Goal: Task Accomplishment & Management: Complete application form

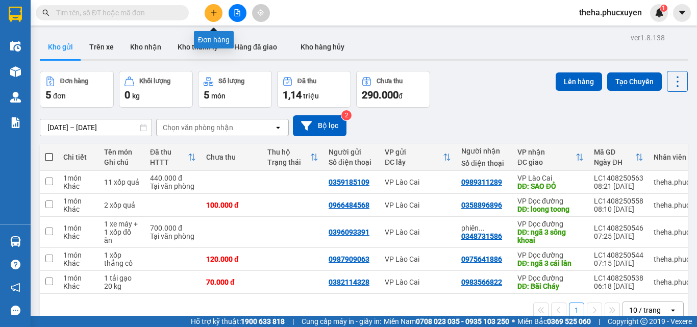
click at [217, 12] on icon "plus" at bounding box center [213, 12] width 7 height 7
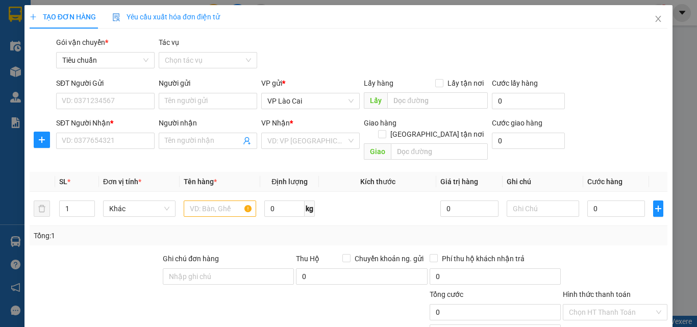
click at [105, 88] on div "SĐT Người Gửi" at bounding box center [105, 83] width 99 height 11
click at [105, 93] on input "SĐT Người Gửi" at bounding box center [105, 101] width 99 height 16
click at [109, 94] on input "SĐT Người Gửi" at bounding box center [105, 101] width 99 height 16
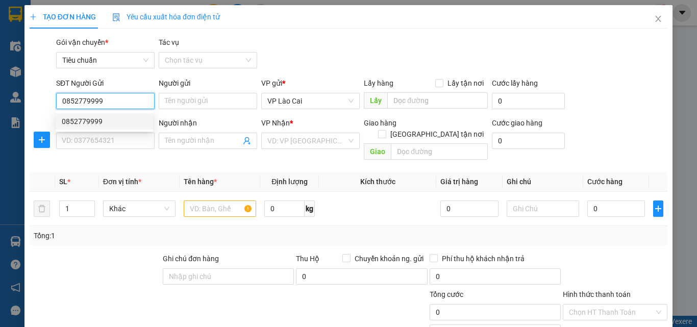
click at [107, 120] on div "0852779999" at bounding box center [104, 121] width 85 height 11
type input "0852779999"
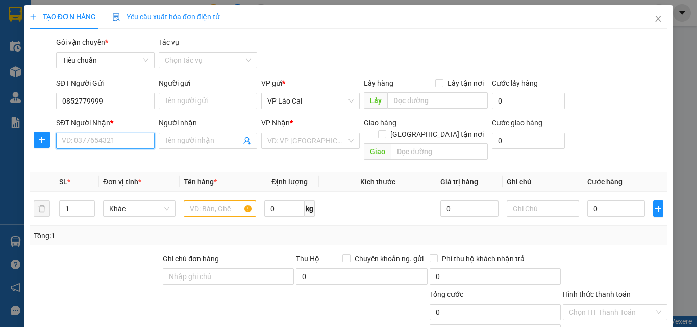
click at [104, 136] on input "SĐT Người Nhận *" at bounding box center [105, 141] width 99 height 16
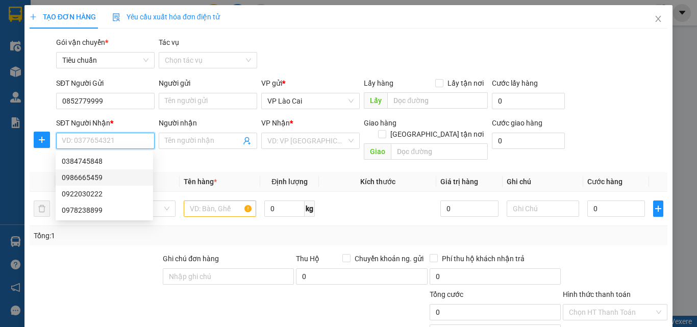
click at [91, 175] on div "0986665459" at bounding box center [104, 177] width 85 height 11
type input "0986665459"
type input "loong toong"
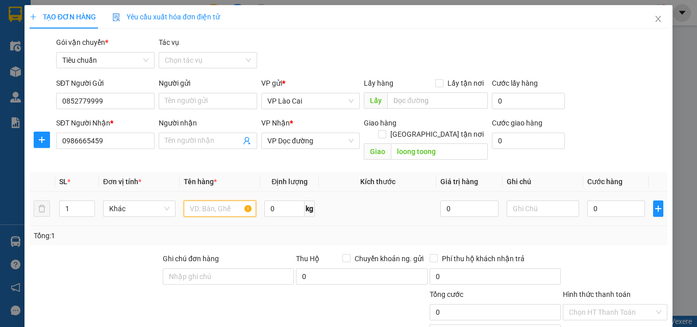
click at [226, 201] on input "text" at bounding box center [220, 209] width 72 height 16
type input "1 xốp quả"
click at [601, 201] on input "0" at bounding box center [616, 209] width 58 height 16
type input "5"
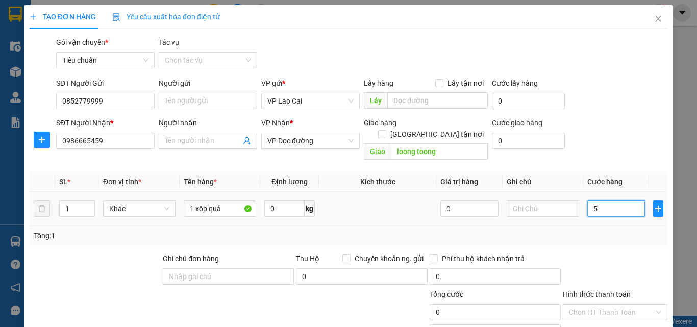
type input "5"
type input "50"
type input "50.000"
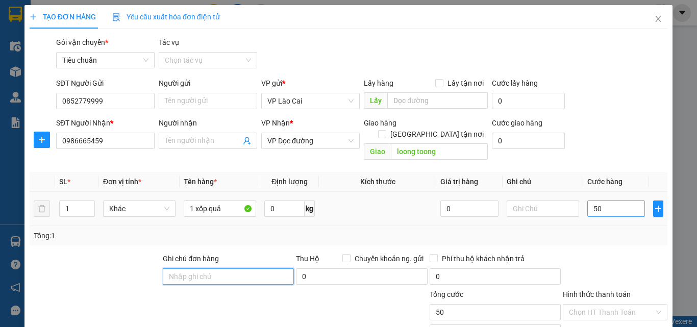
type input "50.000"
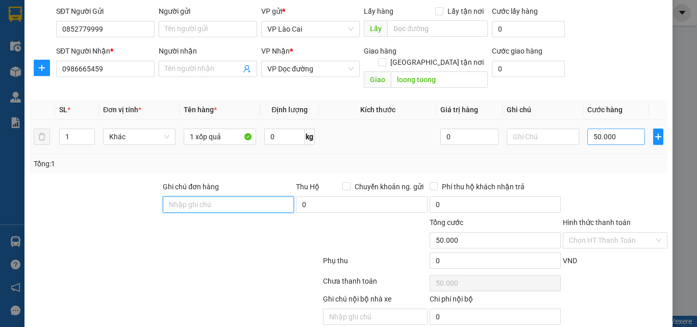
scroll to position [103, 0]
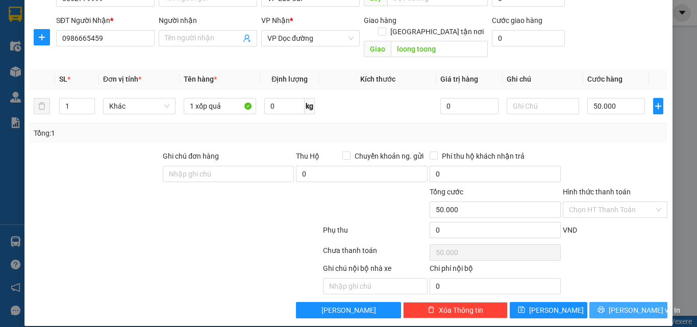
click at [634, 305] on span "[PERSON_NAME] và In" at bounding box center [644, 310] width 71 height 11
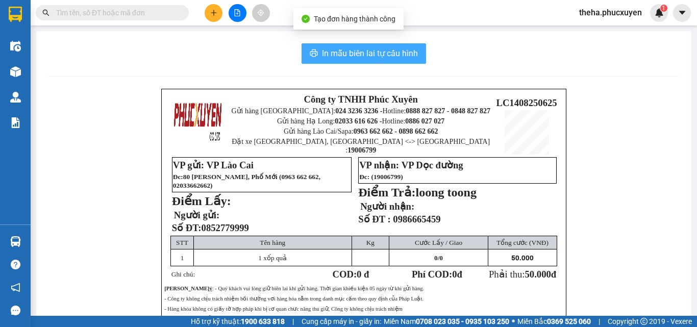
click at [368, 56] on span "In mẫu biên lai tự cấu hình" at bounding box center [370, 53] width 96 height 13
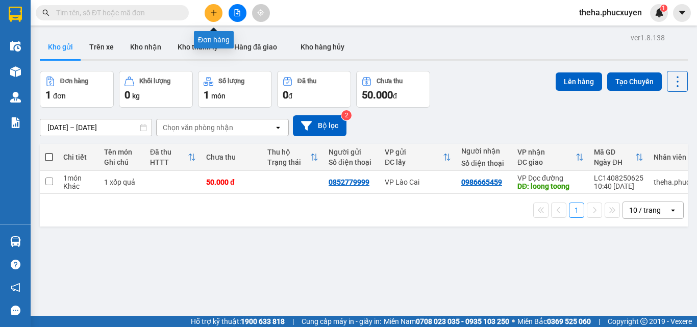
click at [215, 10] on icon "plus" at bounding box center [213, 12] width 7 height 7
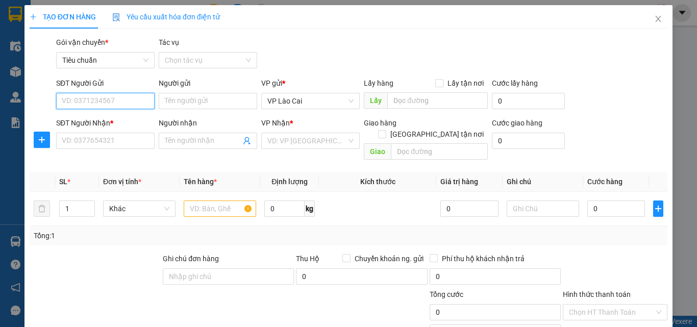
click at [121, 94] on input "SĐT Người Gửi" at bounding box center [105, 101] width 99 height 16
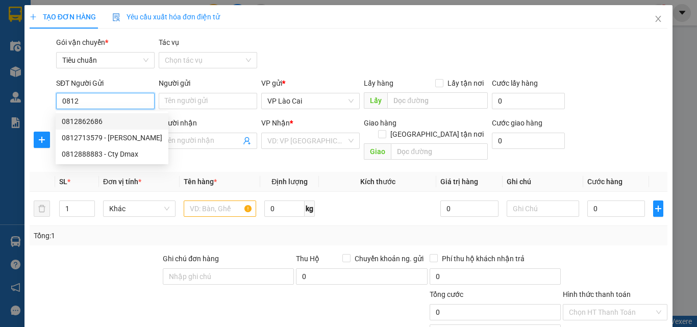
click at [90, 122] on div "0812862686" at bounding box center [112, 121] width 101 height 11
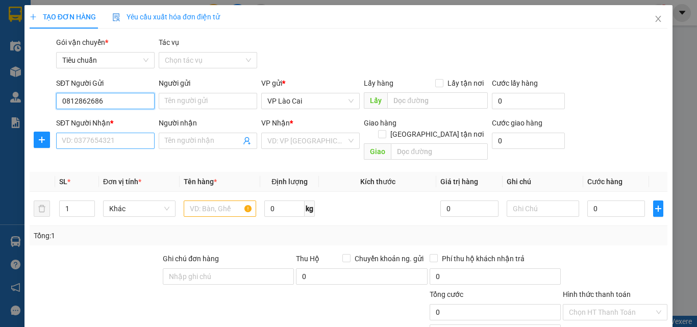
type input "0812862686"
click at [143, 141] on input "SĐT Người Nhận *" at bounding box center [105, 141] width 99 height 16
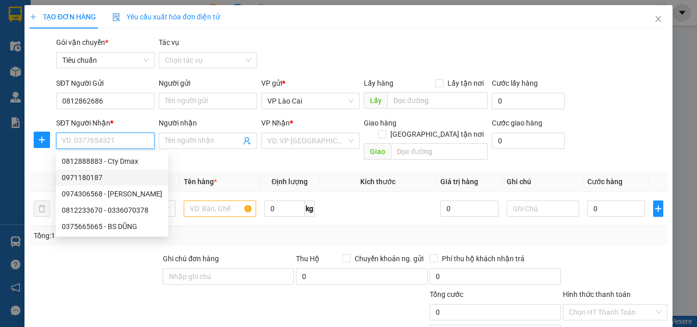
click at [97, 176] on div "0971180187" at bounding box center [112, 177] width 101 height 11
type input "0971180187"
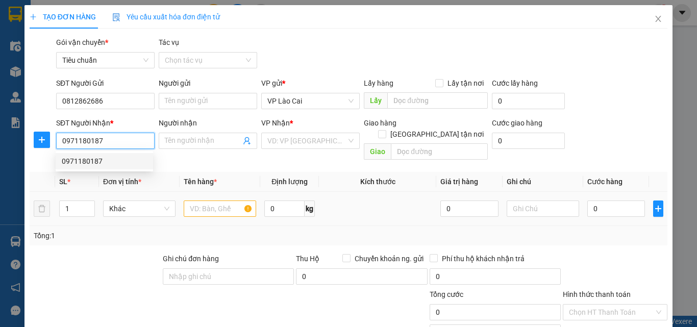
type input "VÂN ĐỒN"
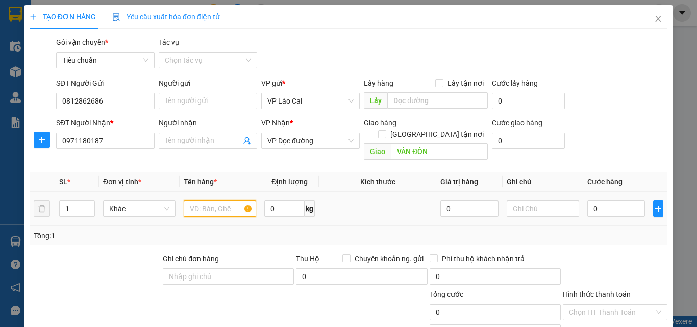
click at [207, 201] on input "text" at bounding box center [220, 209] width 72 height 16
type input "1 hộp đồ điện tử"
click at [620, 201] on input "0" at bounding box center [616, 209] width 58 height 16
type input "7"
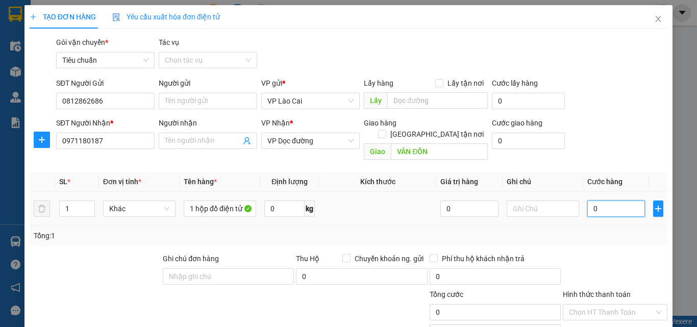
type input "7"
type input "70"
type input "70.000"
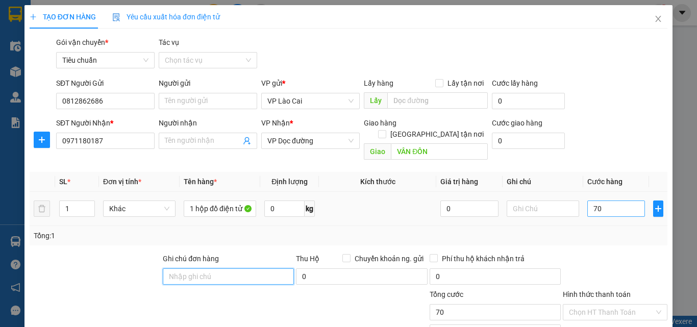
type input "70.000"
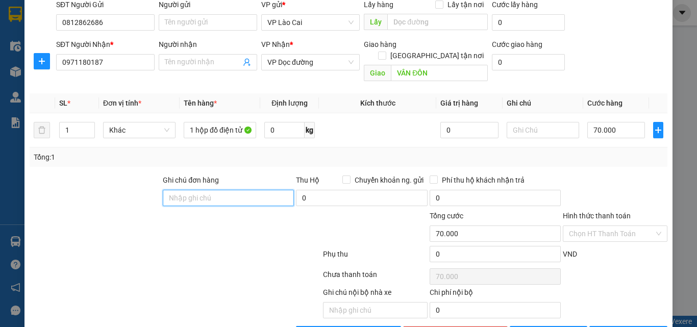
scroll to position [103, 0]
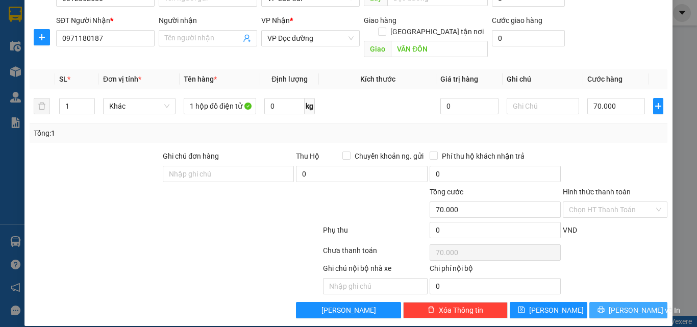
click at [614, 305] on span "[PERSON_NAME] và In" at bounding box center [644, 310] width 71 height 11
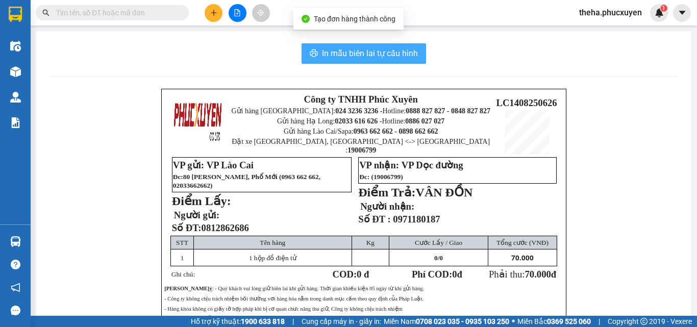
click at [403, 56] on span "In mẫu biên lai tự cấu hình" at bounding box center [370, 53] width 96 height 13
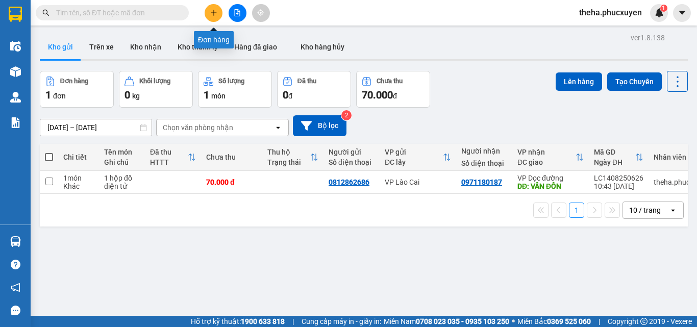
click at [211, 16] on button at bounding box center [214, 13] width 18 height 18
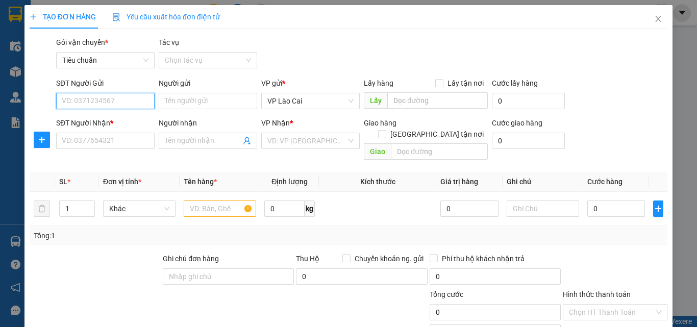
click at [101, 104] on input "SĐT Người Gửi" at bounding box center [105, 101] width 99 height 16
click at [103, 119] on div "0978668952" at bounding box center [104, 121] width 85 height 11
type input "0978668952"
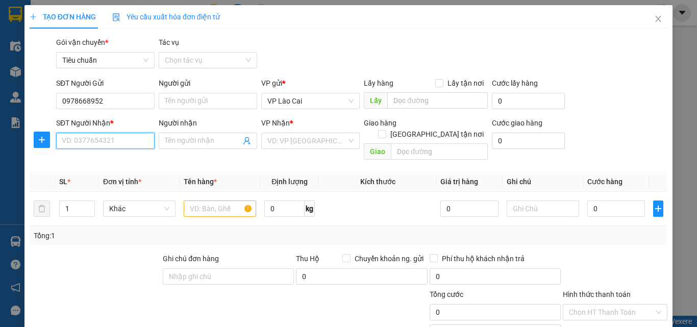
click at [105, 138] on input "SĐT Người Nhận *" at bounding box center [105, 141] width 99 height 16
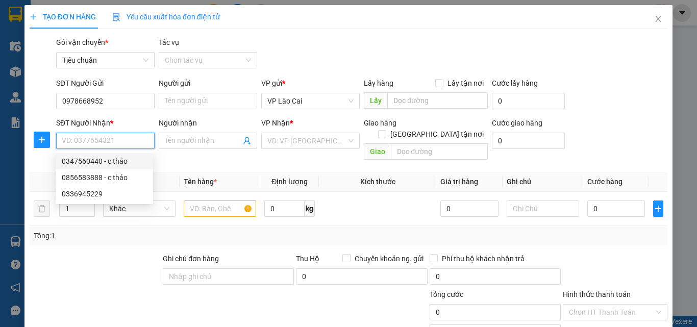
click at [94, 163] on div "0347560440 - c thảo" at bounding box center [104, 161] width 85 height 11
type input "0347560440"
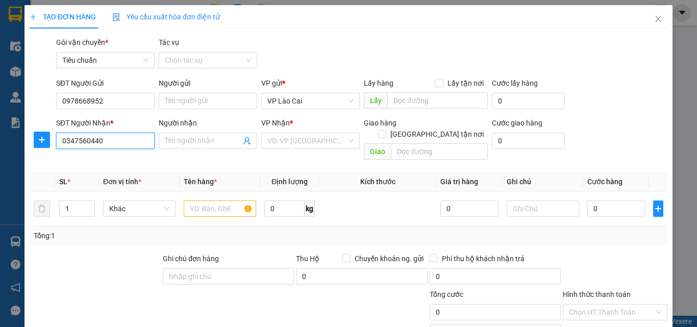
type input "c thảo"
type input "CẨM PHẢ"
click at [205, 201] on input "text" at bounding box center [220, 209] width 72 height 16
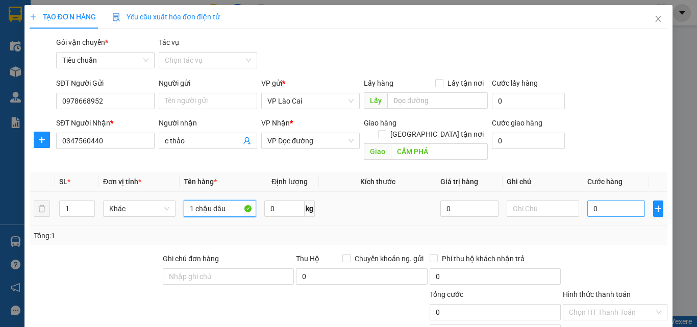
type input "1 chậu dâu"
click at [607, 201] on input "0" at bounding box center [616, 209] width 58 height 16
type input "5"
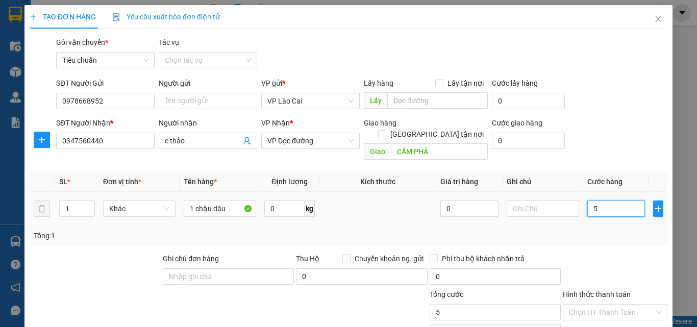
type input "50"
type input "50.000"
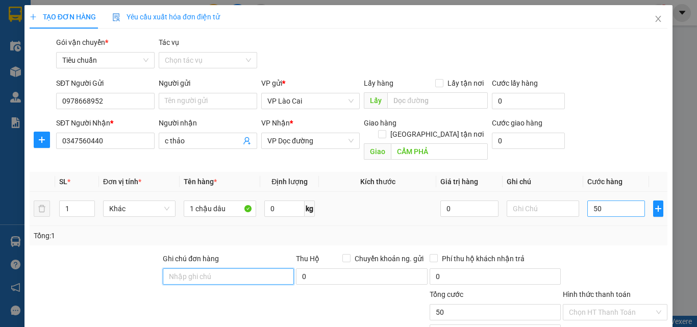
type input "50.000"
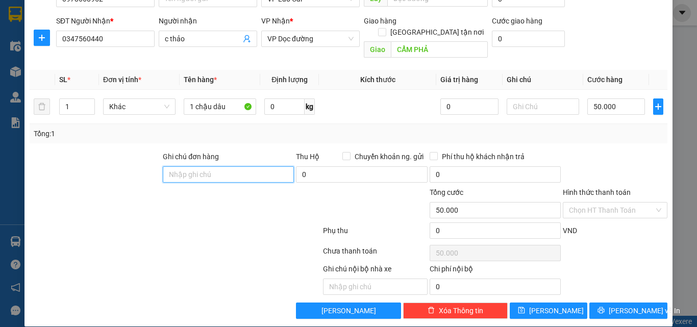
scroll to position [103, 0]
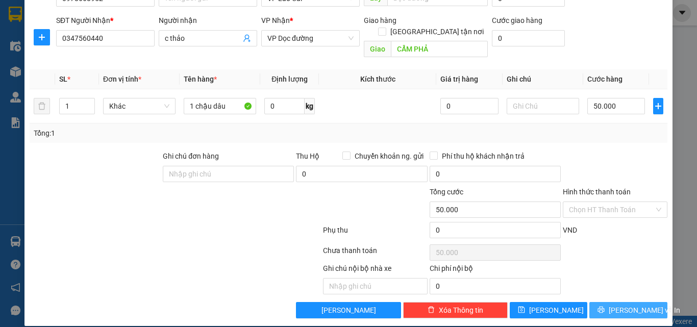
click at [613, 305] on span "[PERSON_NAME] và In" at bounding box center [644, 310] width 71 height 11
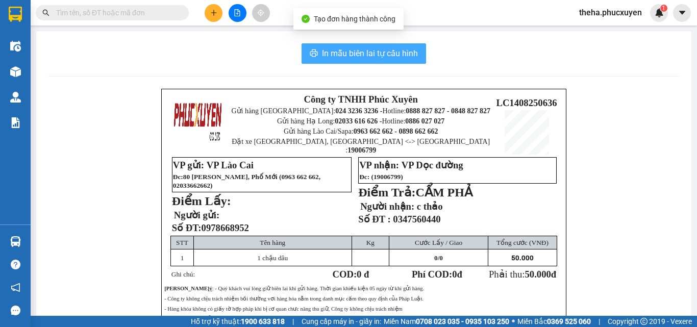
click at [390, 60] on button "In mẫu biên lai tự cấu hình" at bounding box center [364, 53] width 125 height 20
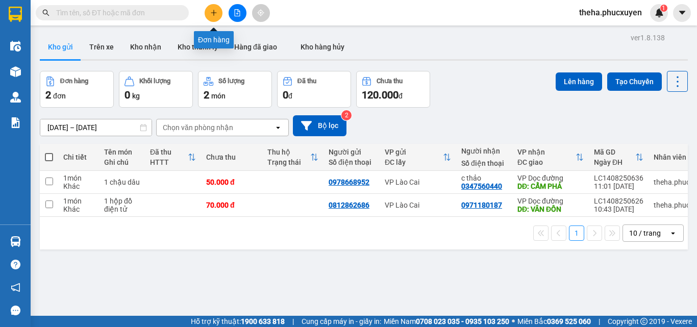
click at [216, 19] on button at bounding box center [214, 13] width 18 height 18
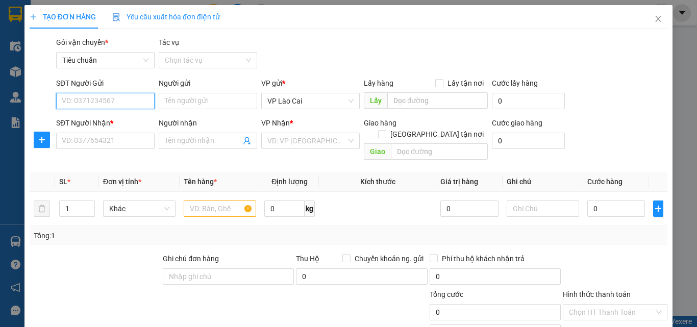
click at [126, 100] on input "SĐT Người Gửi" at bounding box center [105, 101] width 99 height 16
click at [109, 122] on div "0978668952" at bounding box center [104, 121] width 85 height 11
click at [107, 104] on input "0978668952" at bounding box center [105, 101] width 99 height 16
type input "0"
click at [100, 118] on div "0978668952" at bounding box center [104, 121] width 85 height 11
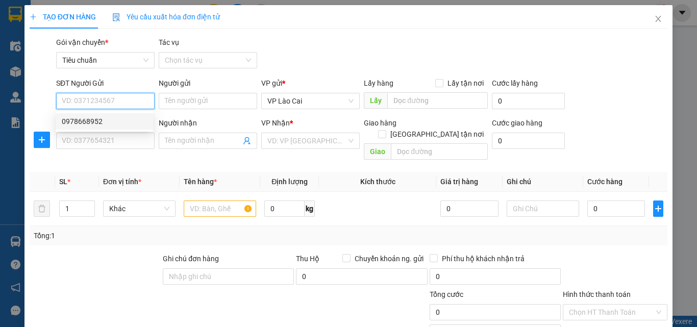
type input "0978668952"
click at [113, 149] on div "SĐT Người Nhận * VD: 0377654321" at bounding box center [105, 135] width 99 height 36
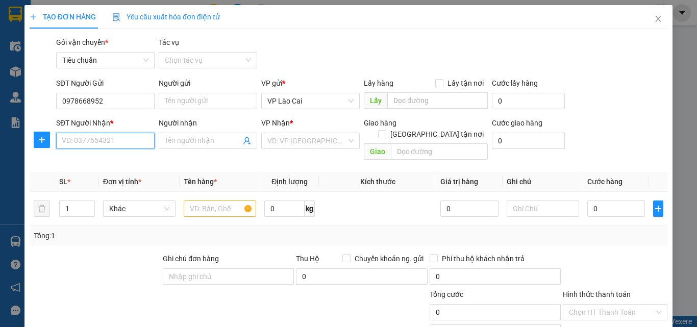
click at [114, 143] on input "SĐT Người Nhận *" at bounding box center [105, 141] width 99 height 16
click at [90, 176] on div "0856583888 - c thảo" at bounding box center [104, 177] width 85 height 11
type input "0856583888"
type input "c thảo"
type input "CẨM PHẢ"
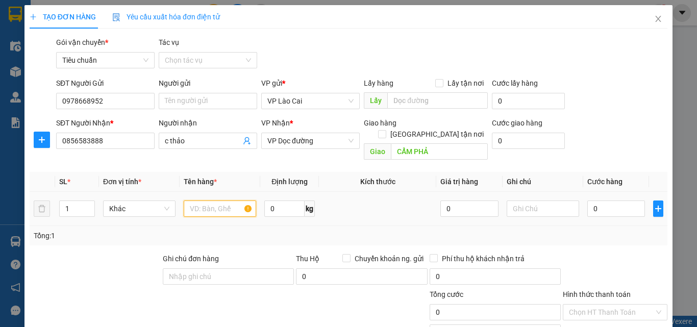
click at [218, 201] on input "text" at bounding box center [220, 209] width 72 height 16
type input "1 chậu dâu"
click at [613, 201] on input "0" at bounding box center [616, 209] width 58 height 16
type input "5"
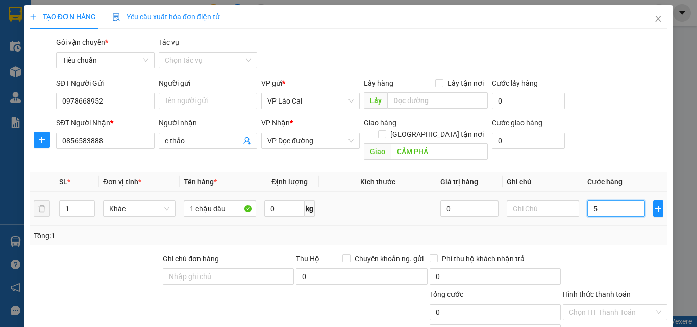
type input "5"
type input "50"
type input "50.000"
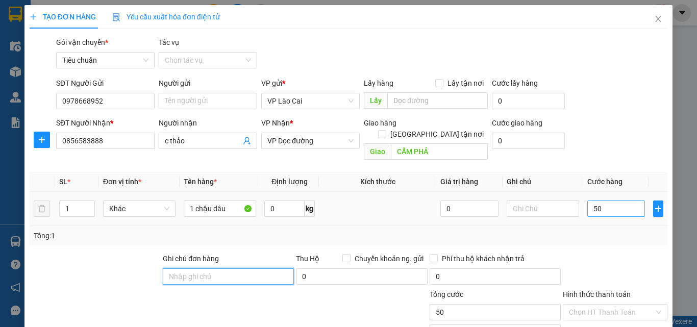
type input "50.000"
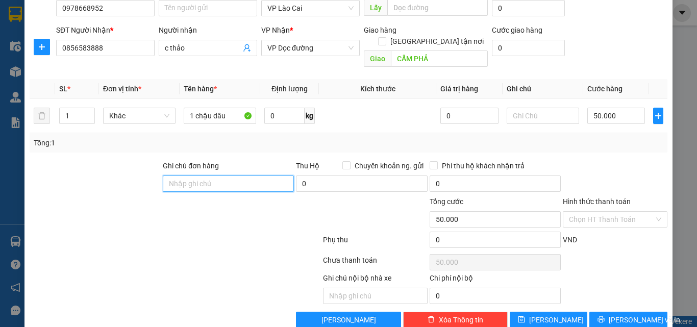
scroll to position [103, 0]
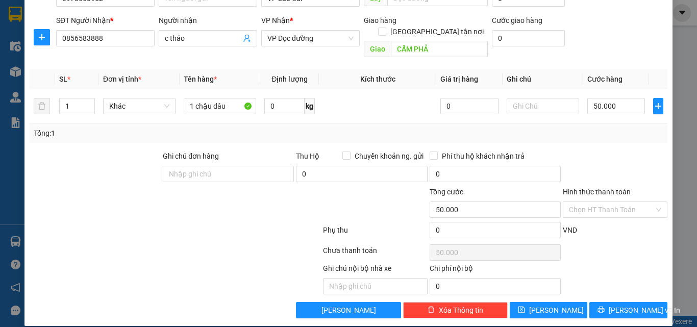
click at [618, 289] on div "Transit Pickup Surcharge Ids Transit Deliver Surcharge Ids Transit Deliver Surc…" at bounding box center [349, 126] width 638 height 384
click at [617, 305] on span "[PERSON_NAME] và In" at bounding box center [644, 310] width 71 height 11
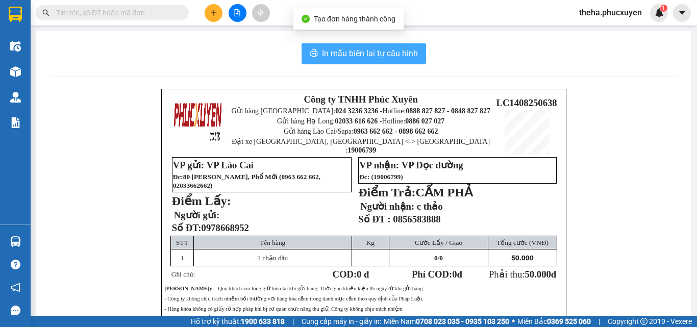
click at [391, 47] on span "In mẫu biên lai tự cấu hình" at bounding box center [370, 53] width 96 height 13
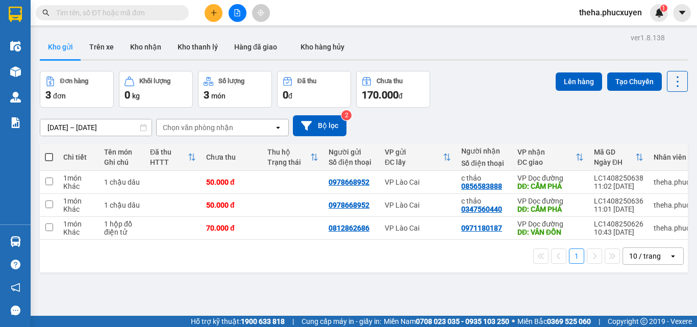
click at [490, 84] on div "Đơn hàng 3 đơn Khối lượng 0 kg Số lượng 3 món Đã thu 0 đ Chưa thu 170.000 đ Lên…" at bounding box center [364, 89] width 648 height 37
click at [219, 10] on button at bounding box center [214, 13] width 18 height 18
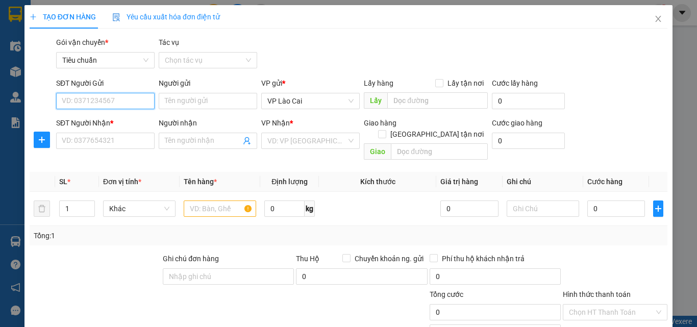
click at [98, 97] on input "SĐT Người Gửi" at bounding box center [105, 101] width 99 height 16
click at [108, 124] on div "0353591591" at bounding box center [104, 121] width 85 height 11
type input "0353591591"
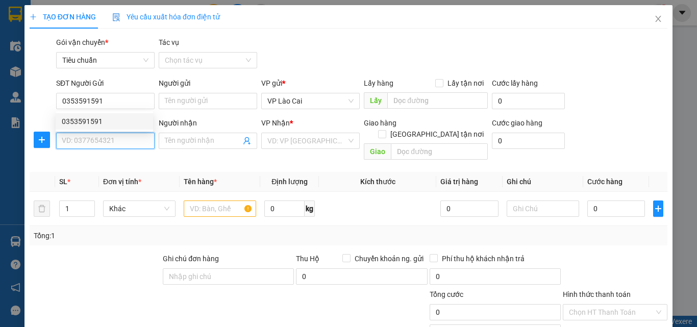
click at [100, 141] on input "SĐT Người Nhận *" at bounding box center [105, 141] width 99 height 16
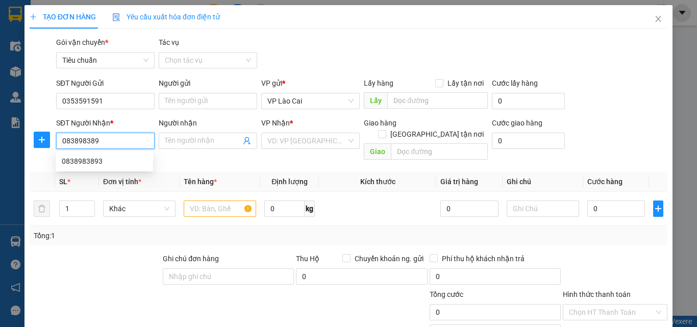
type input "0838983893"
click at [96, 162] on div "0838983893" at bounding box center [104, 161] width 85 height 11
type input "CẨM PHẢ"
type input "0838983893"
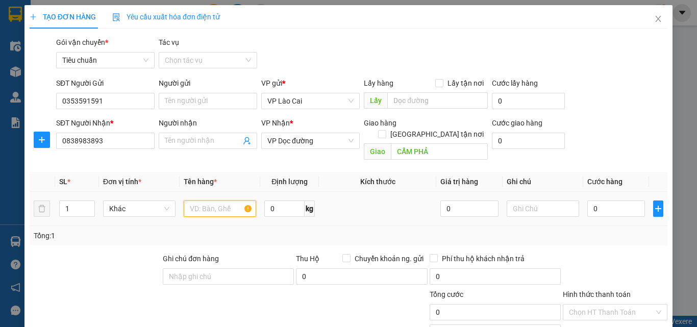
click at [206, 202] on input "text" at bounding box center [220, 209] width 72 height 16
type input "5 xốp + 1 sọt nhỏ"
click at [601, 201] on input "0" at bounding box center [616, 209] width 58 height 16
type input "2"
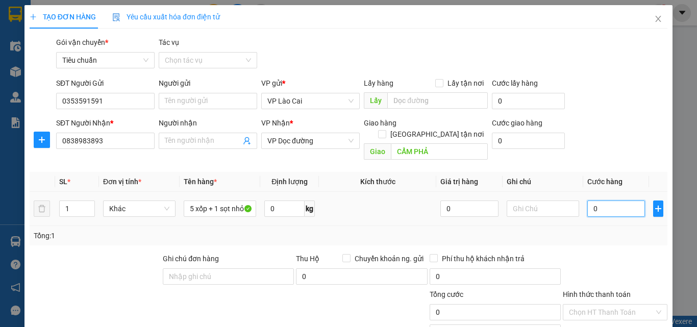
type input "2"
type input "28"
type input "280"
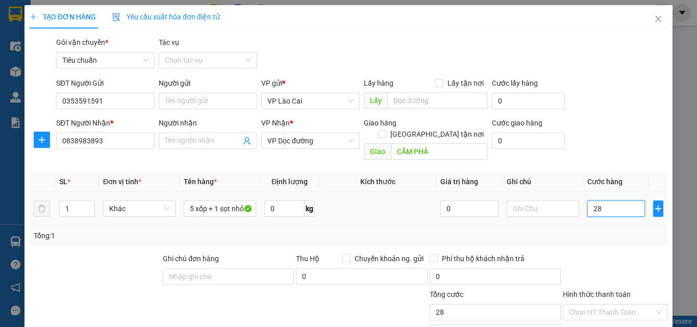
type input "280"
type input "280.000"
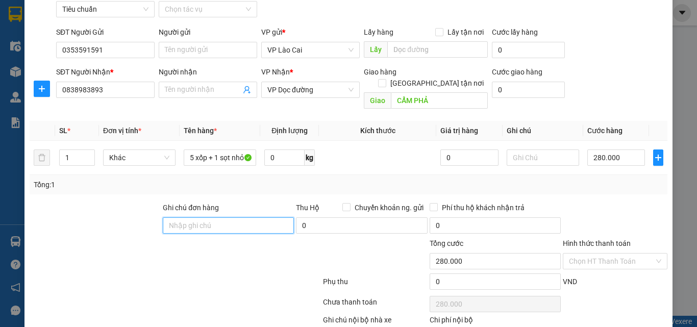
scroll to position [103, 0]
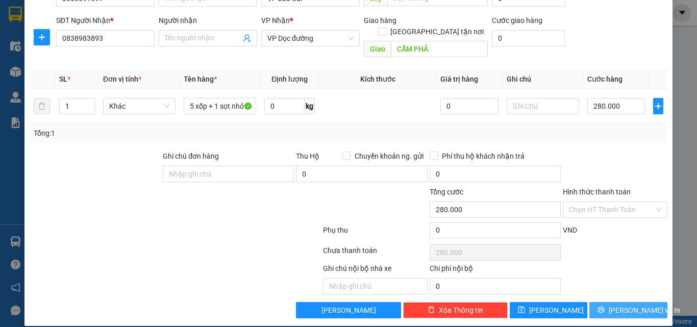
click at [646, 302] on button "[PERSON_NAME] và In" at bounding box center [628, 310] width 78 height 16
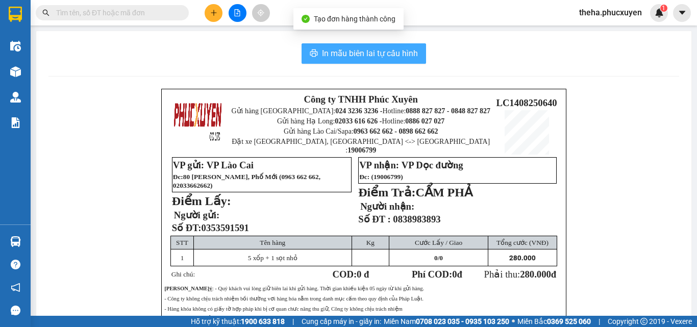
click at [392, 54] on span "In mẫu biên lai tự cấu hình" at bounding box center [370, 53] width 96 height 13
